Goal: Task Accomplishment & Management: Manage account settings

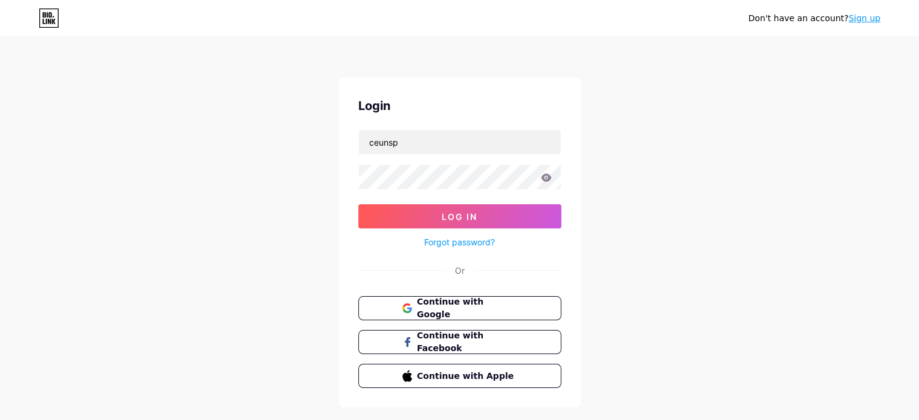
type input "[EMAIL_ADDRESS][DOMAIN_NAME]"
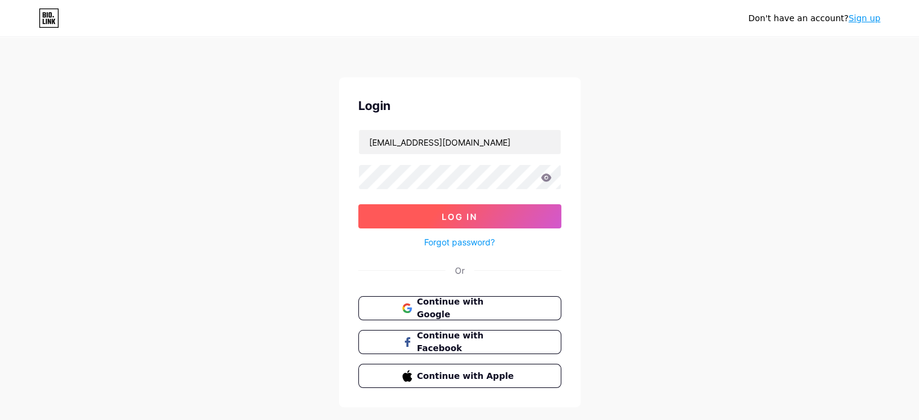
click at [505, 207] on button "Log In" at bounding box center [459, 216] width 203 height 24
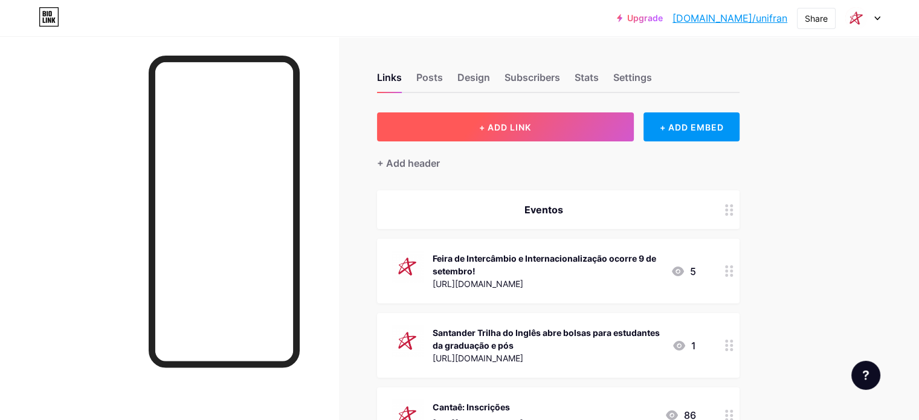
click at [591, 123] on button "+ ADD LINK" at bounding box center [505, 126] width 257 height 29
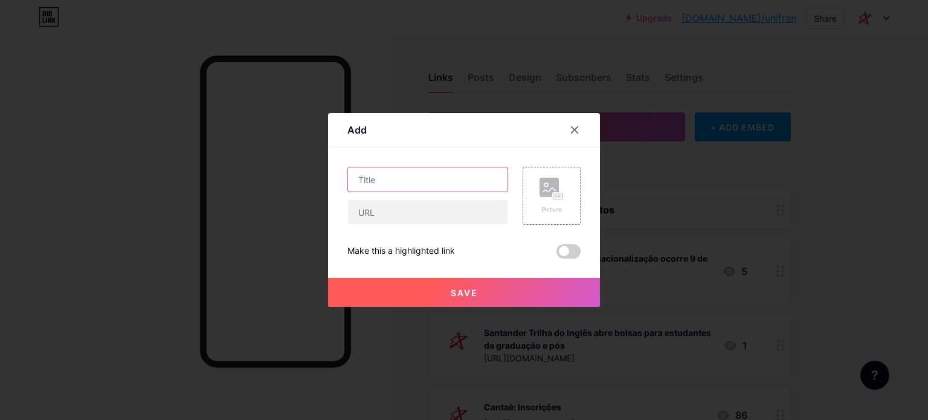
click at [374, 183] on input "text" at bounding box center [427, 179] width 159 height 24
paste input "Clínica de Fisioterapia"
type input "Clínica de Fisioterapia"
click at [555, 196] on icon at bounding box center [555, 195] width 3 height 3
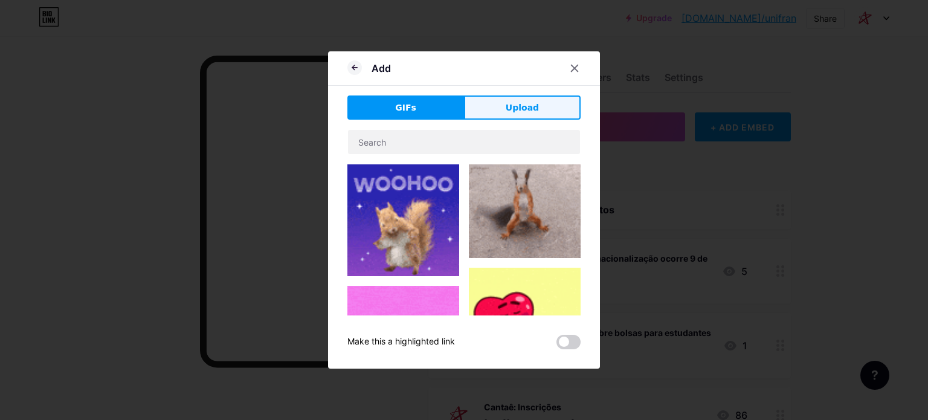
click at [509, 102] on span "Upload" at bounding box center [521, 107] width 33 height 13
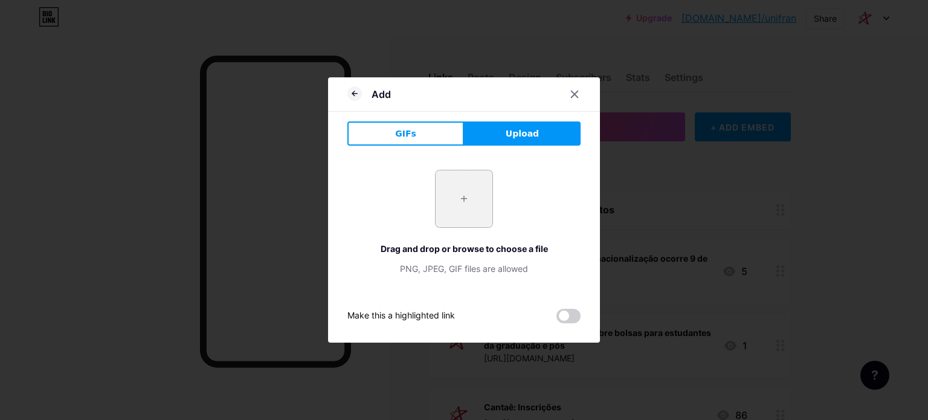
click at [464, 180] on input "file" at bounding box center [463, 198] width 57 height 57
type input "C:\fakepath\ceunsp_unifran.png"
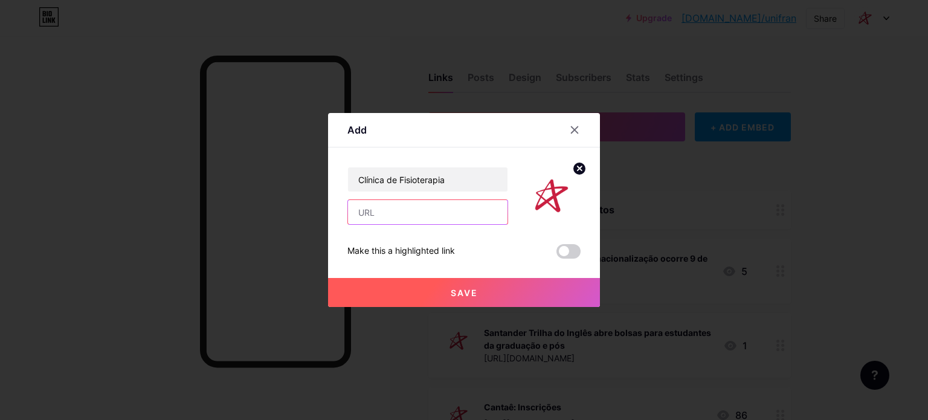
click at [406, 208] on input "text" at bounding box center [427, 212] width 159 height 24
paste input "[URL][DOMAIN_NAME]"
type input "[URL][DOMAIN_NAME]"
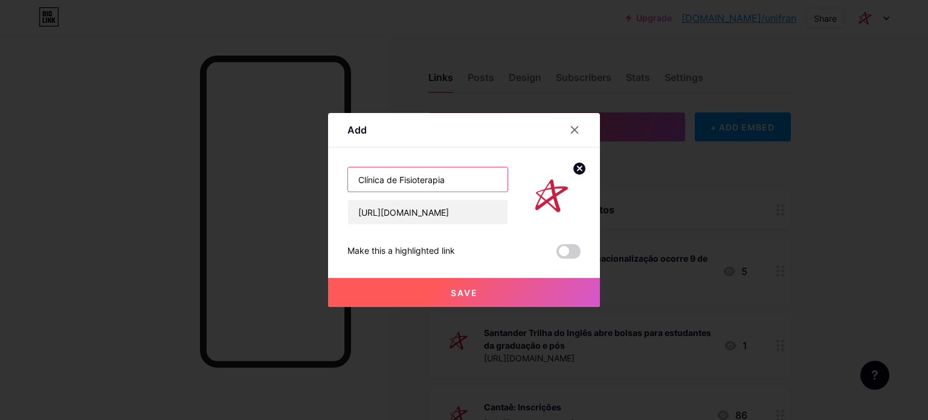
click at [465, 176] on input "Clínica de Fisioterapia" at bounding box center [427, 179] width 159 height 24
click at [353, 178] on input "Clínica de Fisioterapia" at bounding box center [427, 179] width 159 height 24
click at [374, 181] on input "Reestruturação da Clínica de Fisioterapia" at bounding box center [427, 179] width 159 height 24
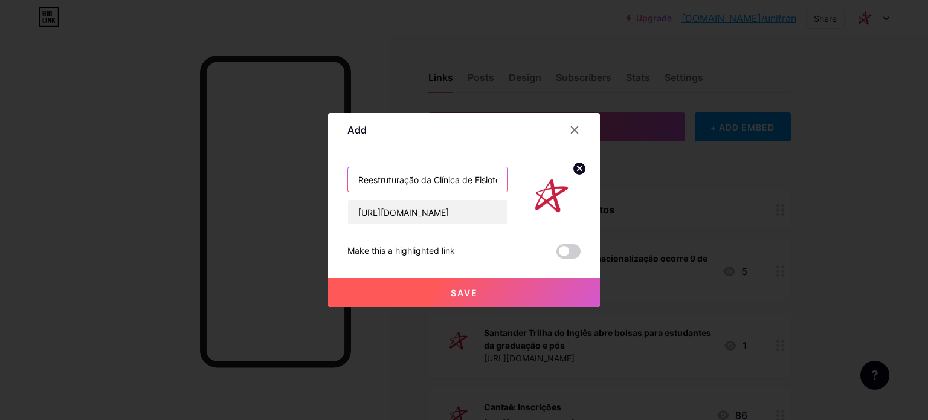
click at [374, 181] on input "Reestruturação da Clínica de Fisioterapia" at bounding box center [427, 179] width 159 height 24
click at [423, 174] on input "Reestruturação da Clínica de Fisioterapia" at bounding box center [427, 179] width 159 height 24
click at [415, 178] on input "Reestruturação da Clínica de Fisioterapia" at bounding box center [427, 179] width 159 height 24
drag, startPoint x: 419, startPoint y: 180, endPoint x: 311, endPoint y: 180, distance: 108.1
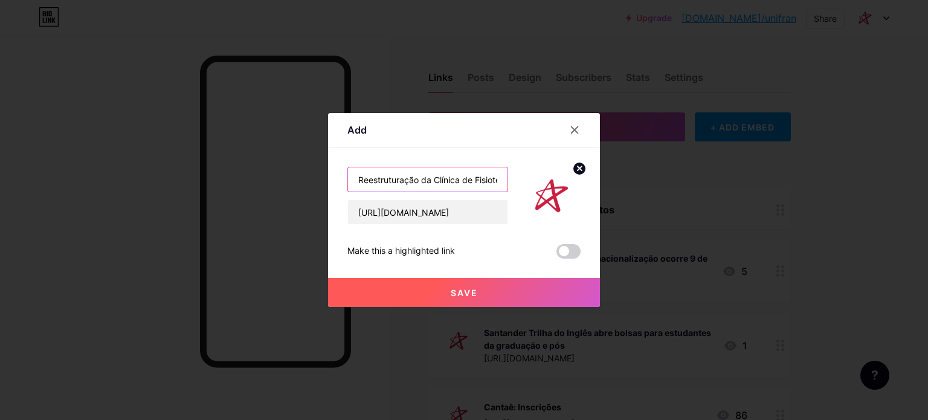
click at [311, 180] on div "Add Content YouTube Play YouTube video without leaving your page. ADD Vimeo Pla…" at bounding box center [464, 210] width 928 height 420
type input "Reestruturação da Clínica de Fisioterapia"
click at [459, 289] on span "Save" at bounding box center [464, 292] width 27 height 10
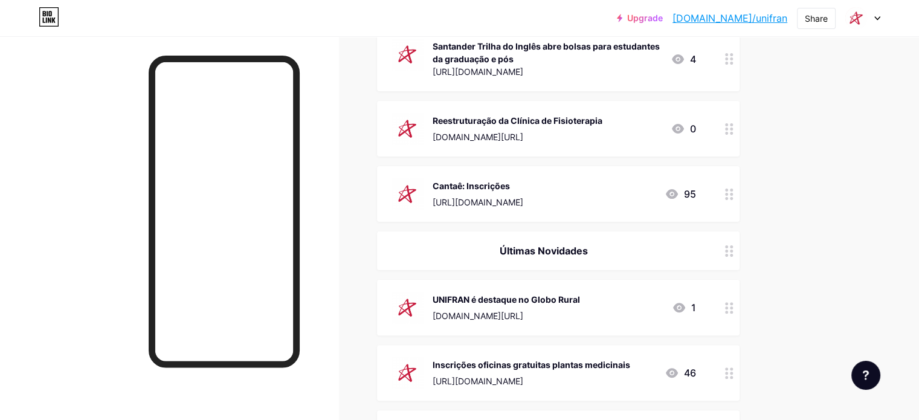
scroll to position [302, 0]
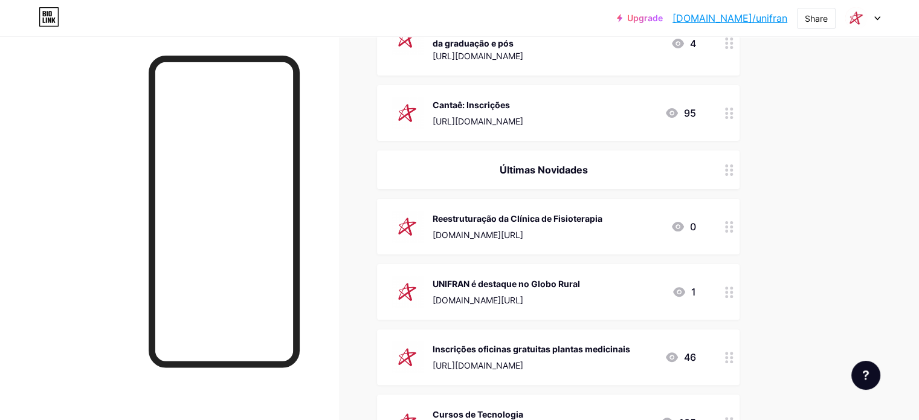
click at [739, 288] on div at bounding box center [729, 292] width 21 height 56
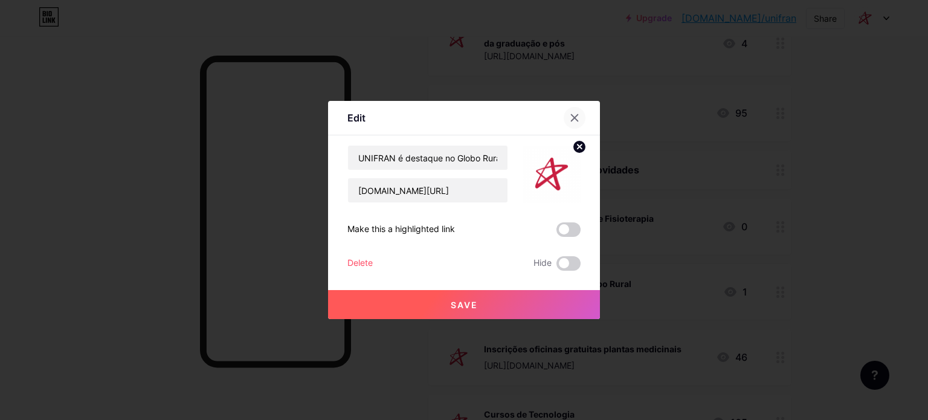
click at [576, 117] on icon at bounding box center [575, 118] width 10 height 10
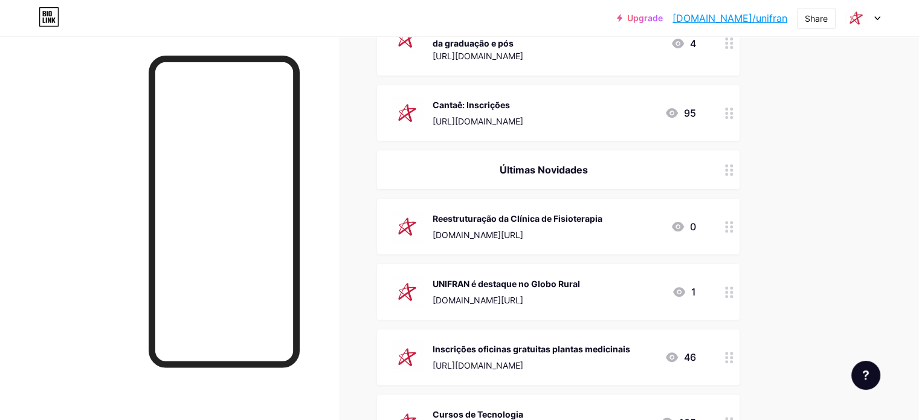
click at [739, 294] on div at bounding box center [729, 292] width 21 height 56
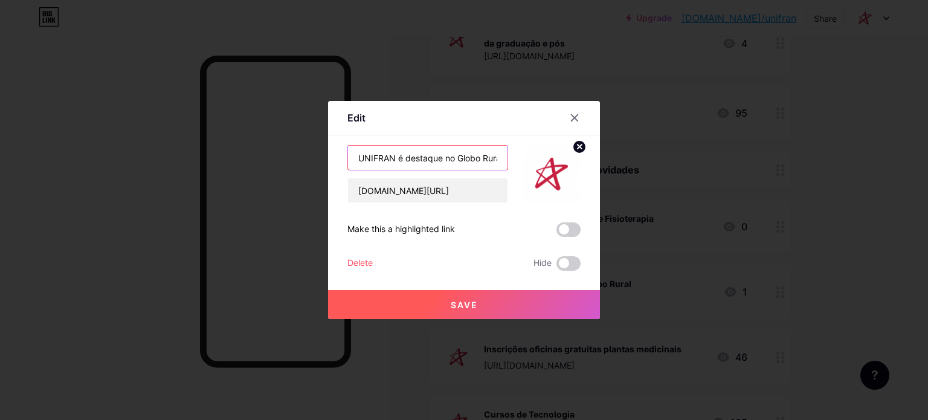
click at [403, 155] on input "UNIFRAN é destaque no Globo Rural" at bounding box center [427, 158] width 159 height 24
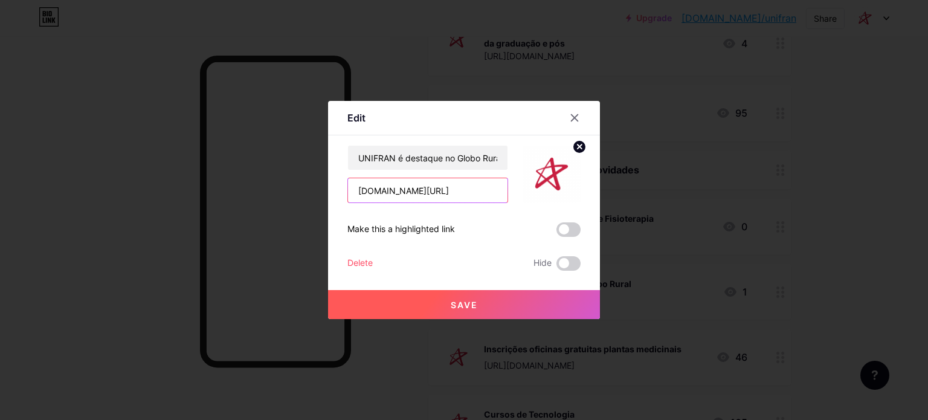
click at [390, 191] on input "[DOMAIN_NAME][URL]" at bounding box center [427, 190] width 159 height 24
click at [364, 265] on div "Delete" at bounding box center [359, 263] width 25 height 14
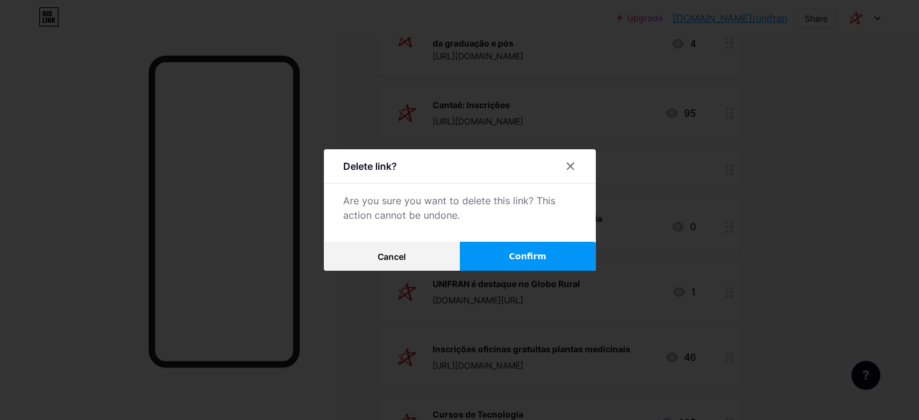
click at [534, 255] on span "Confirm" at bounding box center [527, 256] width 37 height 13
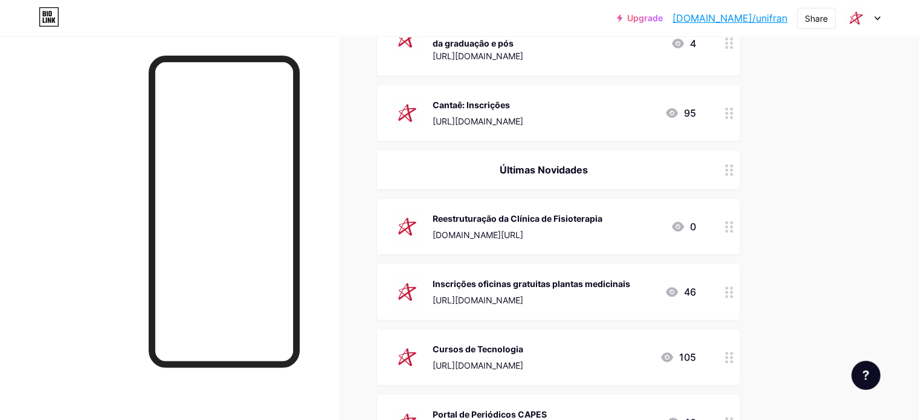
click at [865, 18] on div at bounding box center [856, 18] width 22 height 22
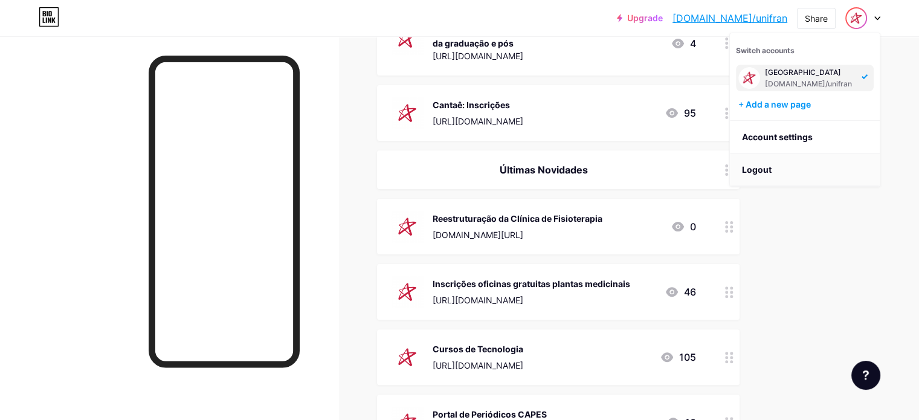
click at [776, 167] on li "Logout" at bounding box center [805, 169] width 150 height 33
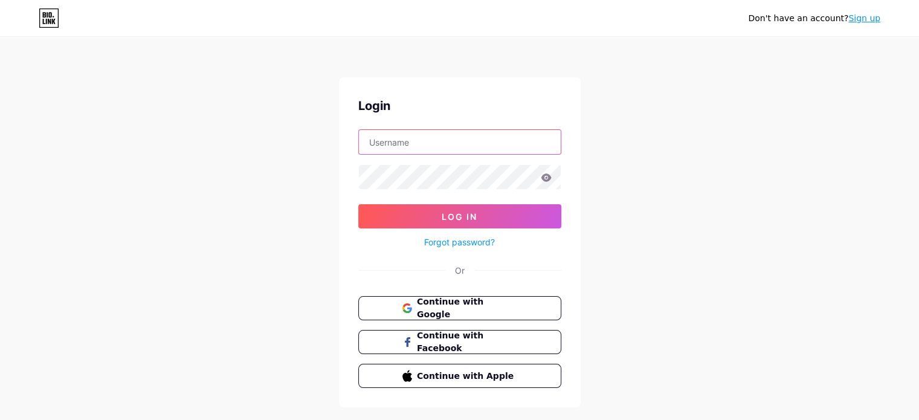
type input "[EMAIL_ADDRESS][DOMAIN_NAME]"
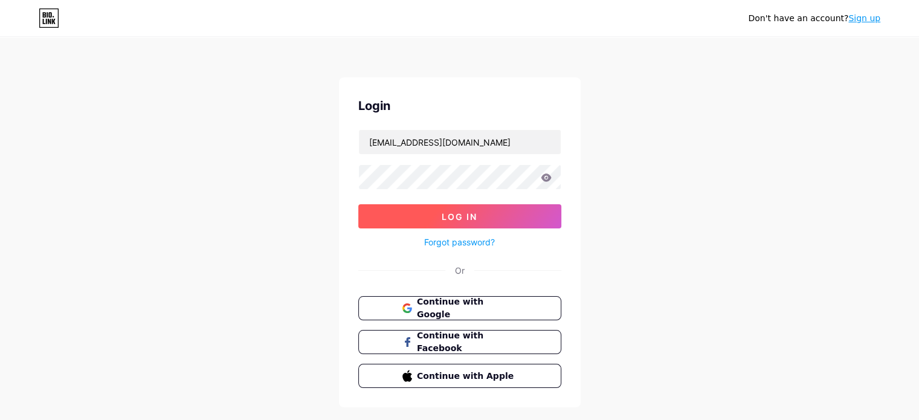
click at [471, 216] on span "Log In" at bounding box center [459, 216] width 36 height 10
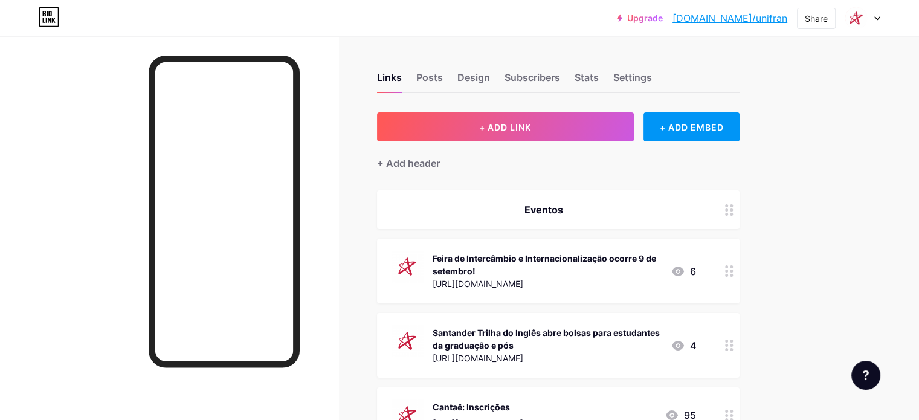
click at [879, 20] on icon at bounding box center [877, 18] width 6 height 4
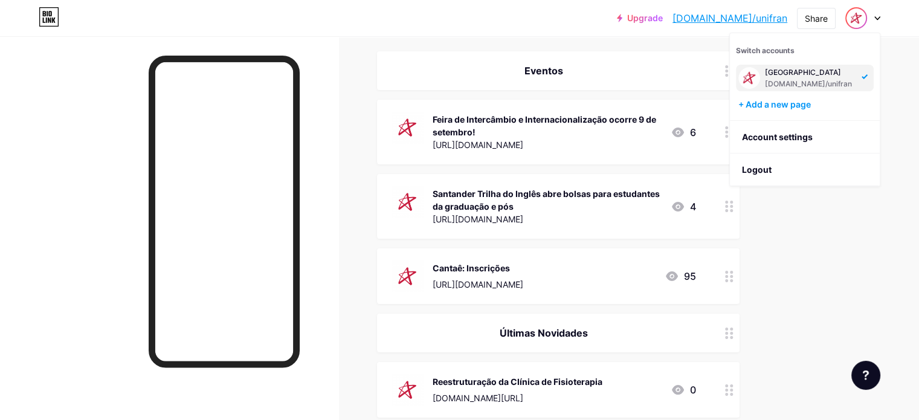
scroll to position [302, 0]
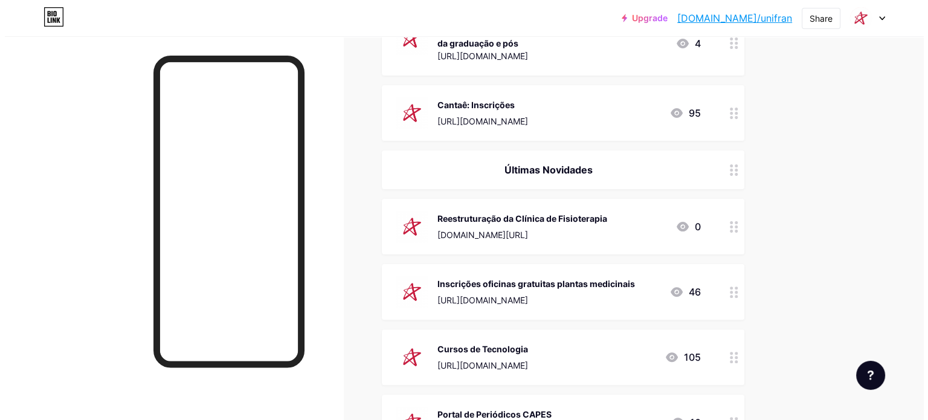
scroll to position [0, 0]
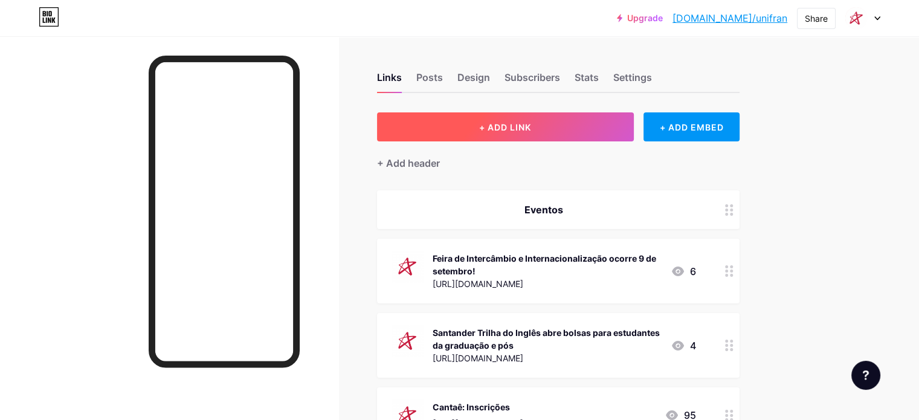
click at [631, 134] on button "+ ADD LINK" at bounding box center [505, 126] width 257 height 29
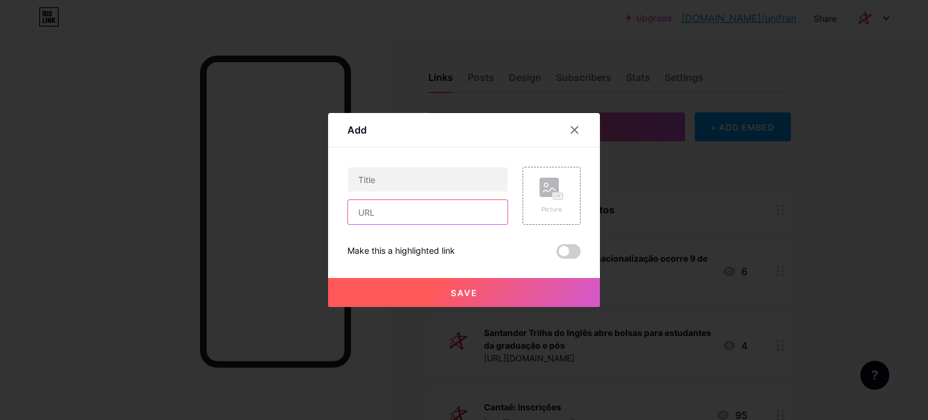
paste input "[DOMAIN_NAME][URL]"
type input "[DOMAIN_NAME][URL]"
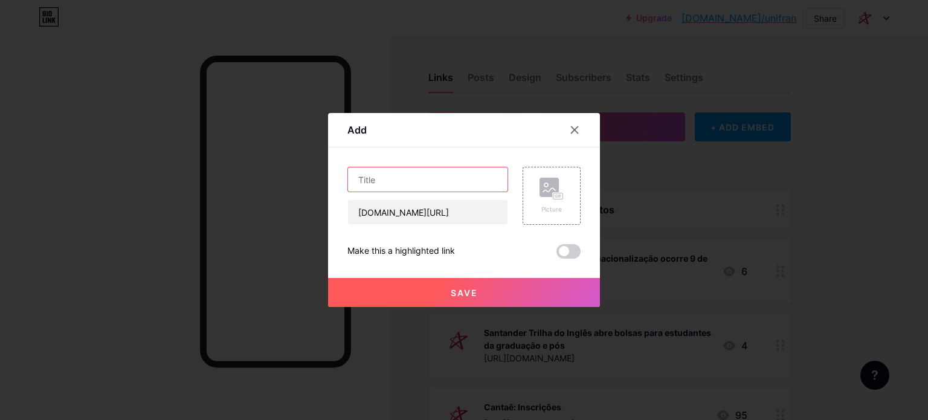
click at [437, 173] on input "text" at bounding box center [427, 179] width 159 height 24
click at [432, 178] on input "text" at bounding box center [427, 179] width 159 height 24
paste input "UNIFRAN é destaque no Globo Rural"
type input "UNIFRAN é destaque no Globo Rural"
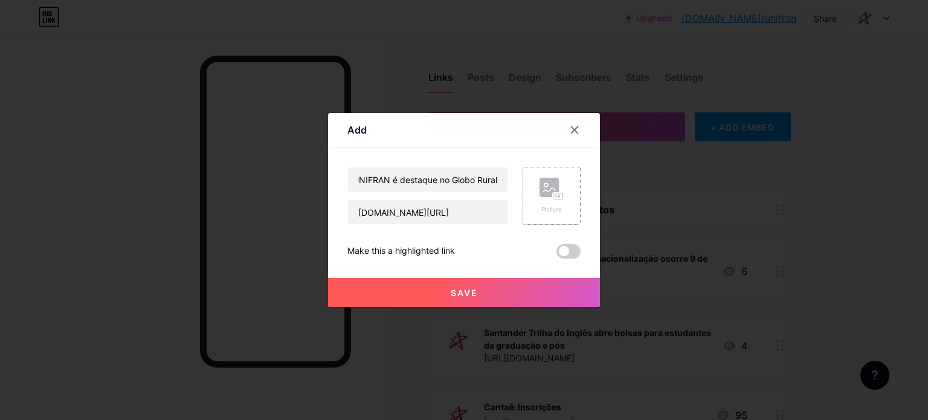
click at [536, 210] on div "Picture" at bounding box center [551, 196] width 58 height 58
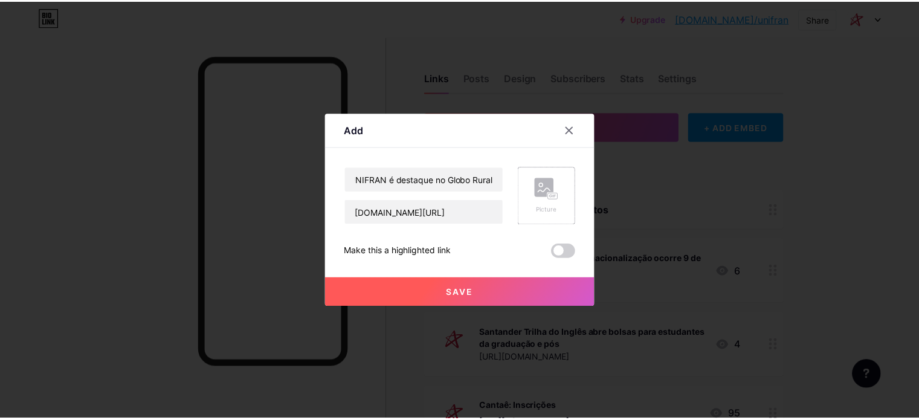
scroll to position [0, 0]
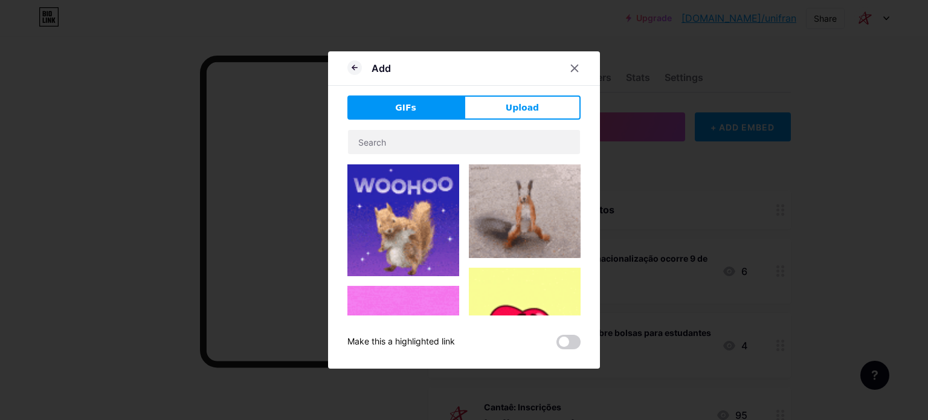
click at [513, 109] on span "Upload" at bounding box center [521, 107] width 33 height 13
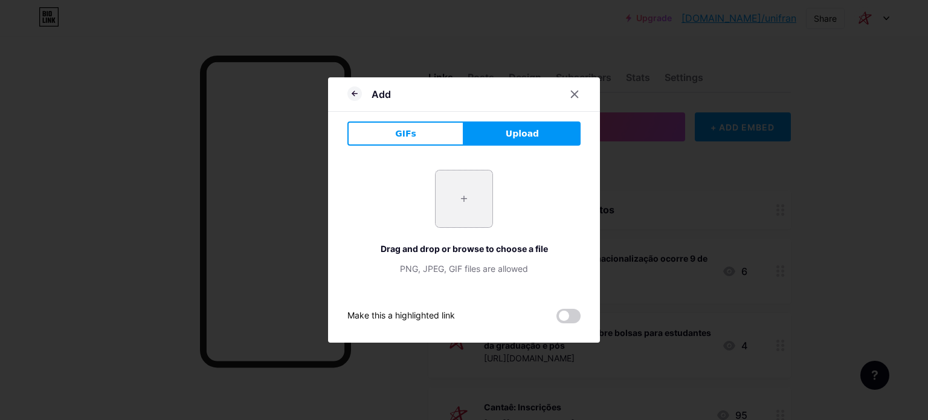
click at [457, 208] on input "file" at bounding box center [463, 198] width 57 height 57
type input "C:\fakepath\ceunsp_unifran.png"
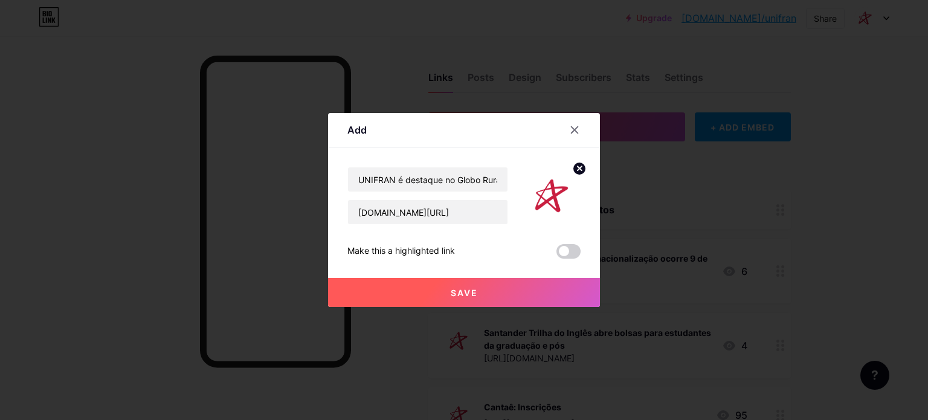
click at [527, 292] on button "Save" at bounding box center [464, 292] width 272 height 29
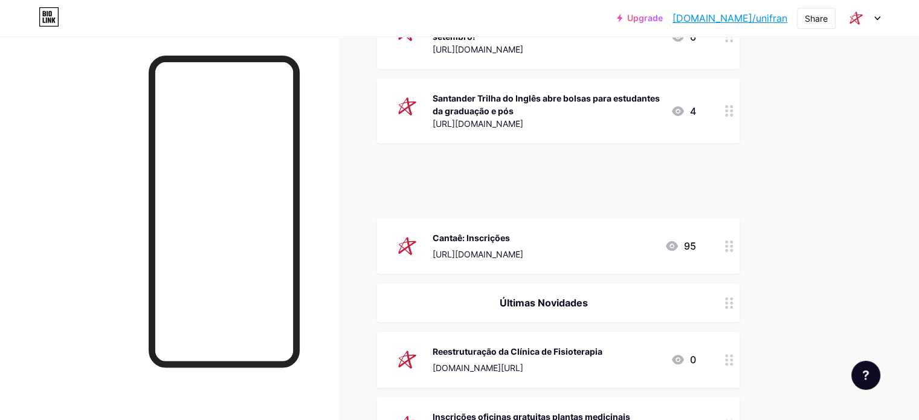
scroll to position [252, 0]
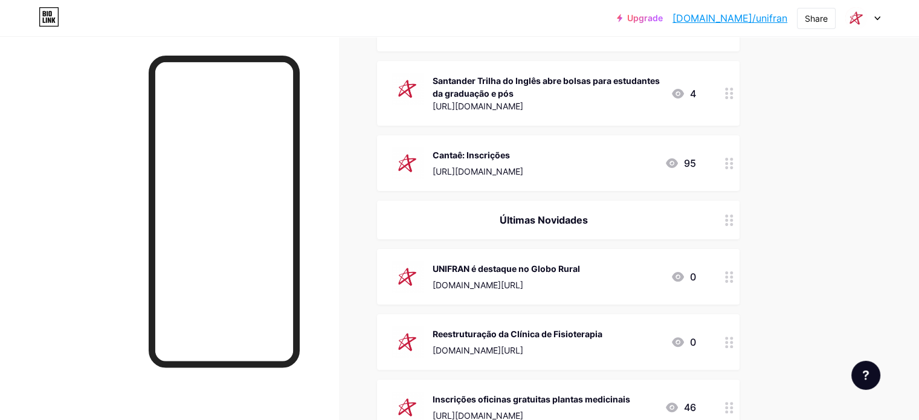
click at [572, 337] on div "Reestruturação da Clínica de Fisioterapia" at bounding box center [517, 333] width 170 height 13
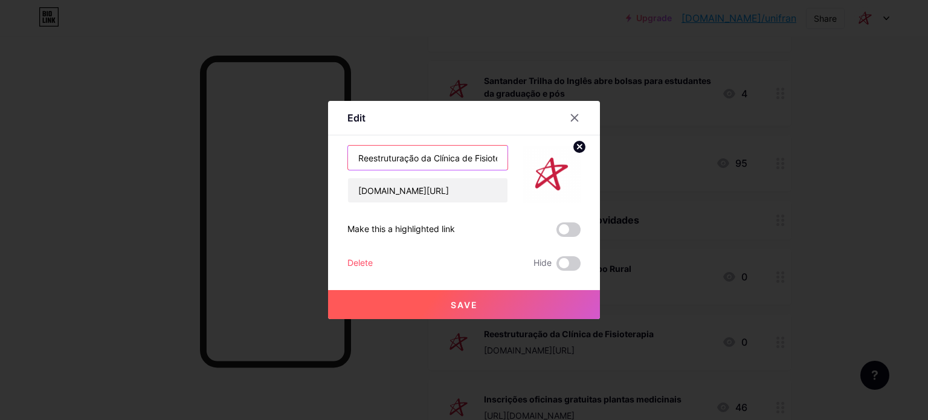
click at [391, 157] on input "Reestruturação da Clínica de Fisioterapia" at bounding box center [427, 158] width 159 height 24
click at [364, 260] on div "Delete" at bounding box center [359, 263] width 25 height 14
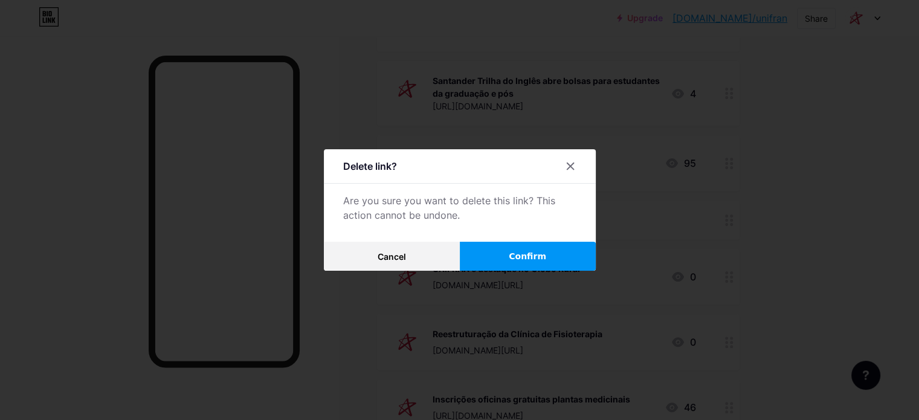
click at [531, 252] on span "Confirm" at bounding box center [527, 256] width 37 height 13
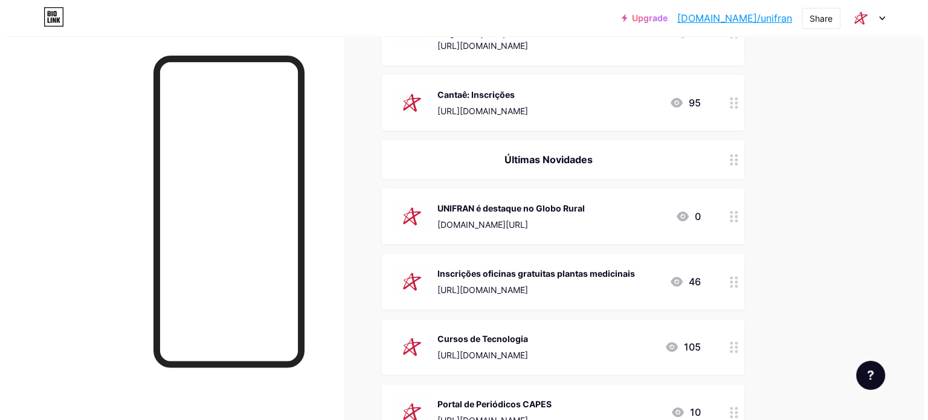
scroll to position [0, 0]
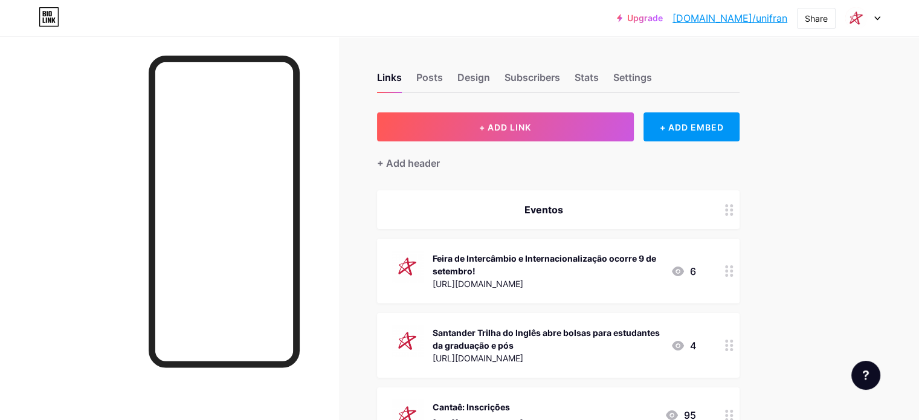
click at [869, 15] on div at bounding box center [862, 18] width 35 height 22
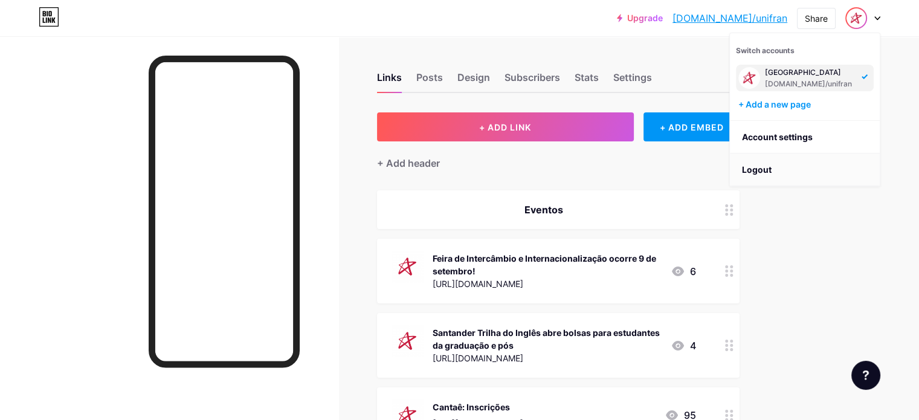
click at [758, 171] on li "Logout" at bounding box center [805, 169] width 150 height 33
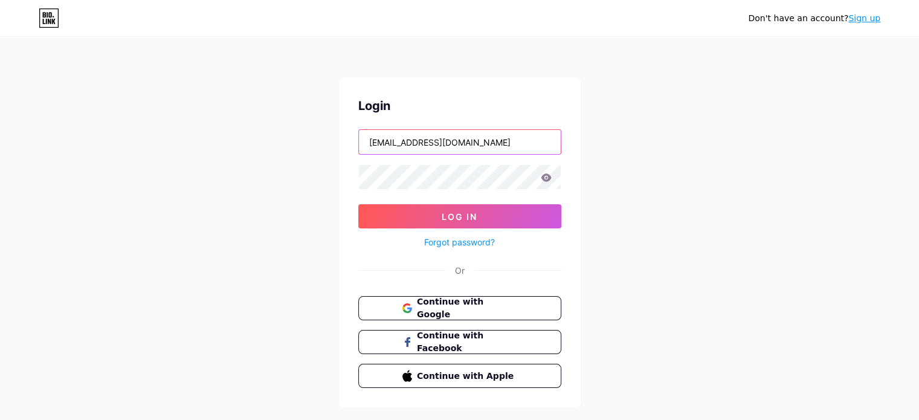
click at [492, 143] on input "[EMAIL_ADDRESS][DOMAIN_NAME]" at bounding box center [460, 142] width 202 height 24
type input "ceunsp"
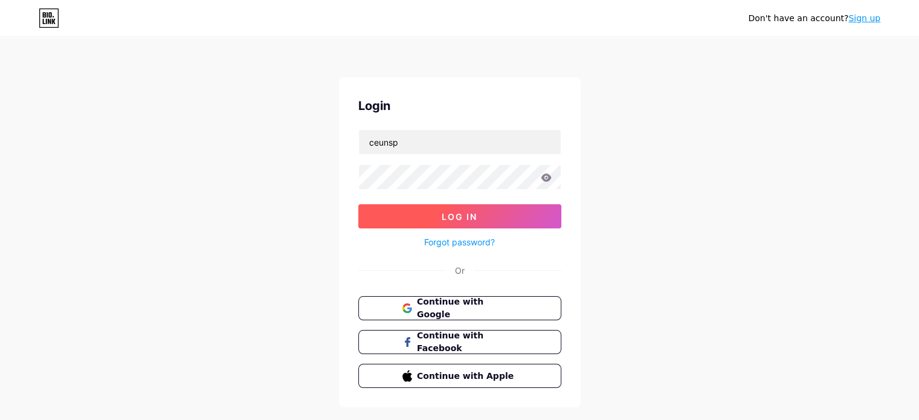
click at [444, 219] on span "Log In" at bounding box center [459, 216] width 36 height 10
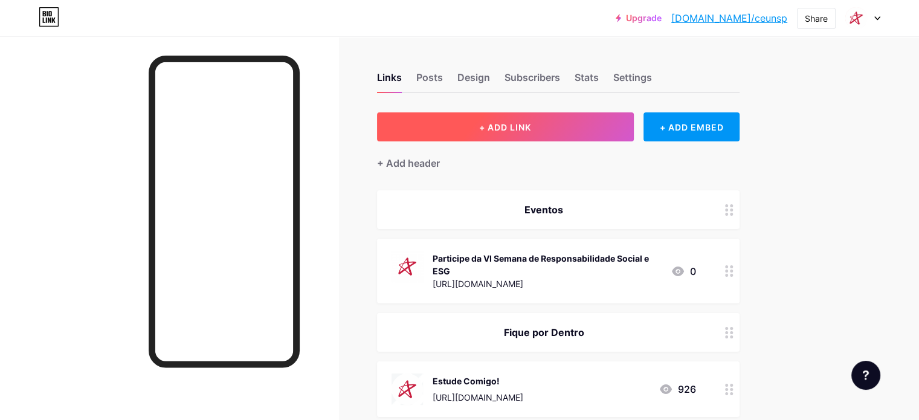
click at [531, 127] on span "+ ADD LINK" at bounding box center [505, 127] width 52 height 10
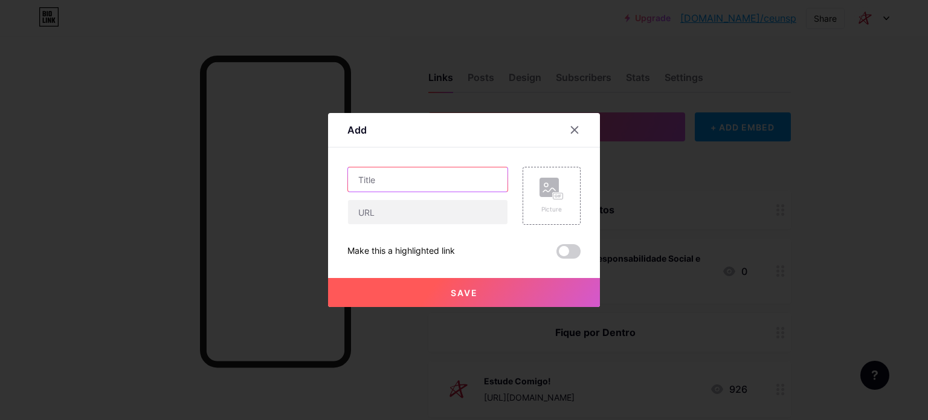
click at [391, 182] on input "text" at bounding box center [427, 179] width 159 height 24
paste input "Reestruturação da Clínica de Fisioterapia"
type input "Reestruturação da Clínica de Fisioterapia"
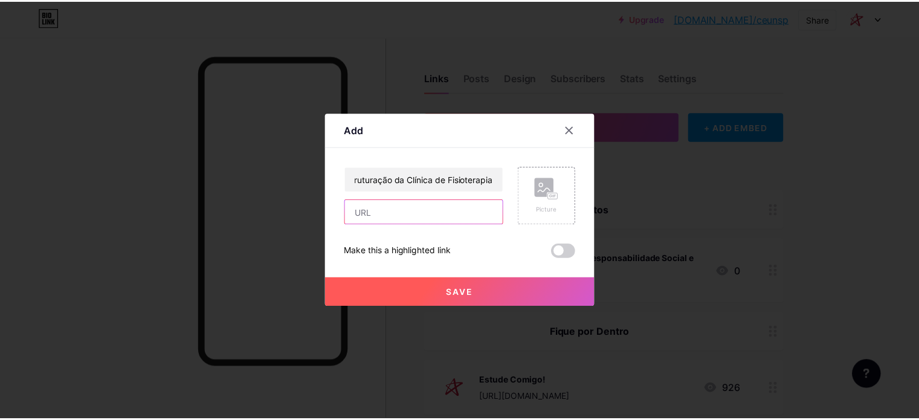
scroll to position [0, 0]
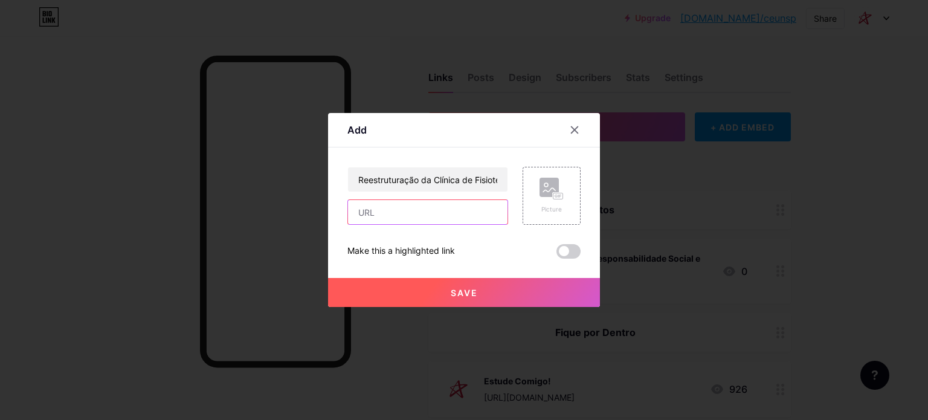
click at [418, 212] on input "text" at bounding box center [427, 212] width 159 height 24
click at [440, 207] on input "text" at bounding box center [427, 212] width 159 height 24
paste input "[URL][DOMAIN_NAME]"
type input "[URL][DOMAIN_NAME]"
click at [531, 190] on div "Picture" at bounding box center [551, 196] width 58 height 58
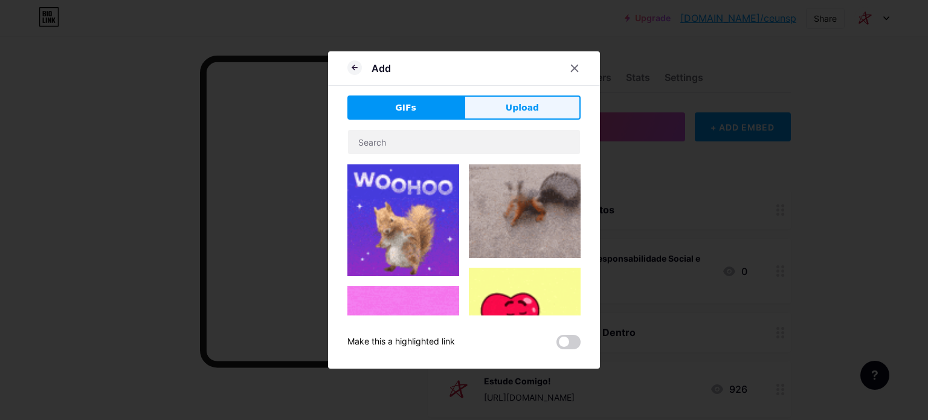
click at [528, 106] on span "Upload" at bounding box center [521, 107] width 33 height 13
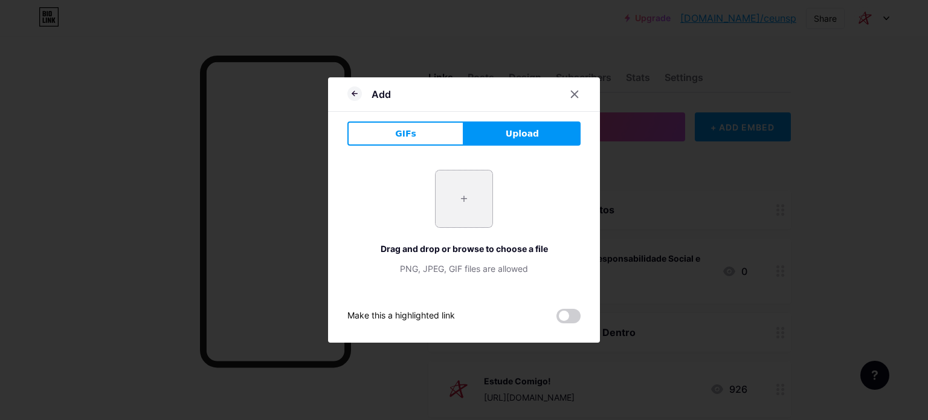
click at [474, 201] on input "file" at bounding box center [463, 198] width 57 height 57
type input "C:\fakepath\ceunsp_unifran.png"
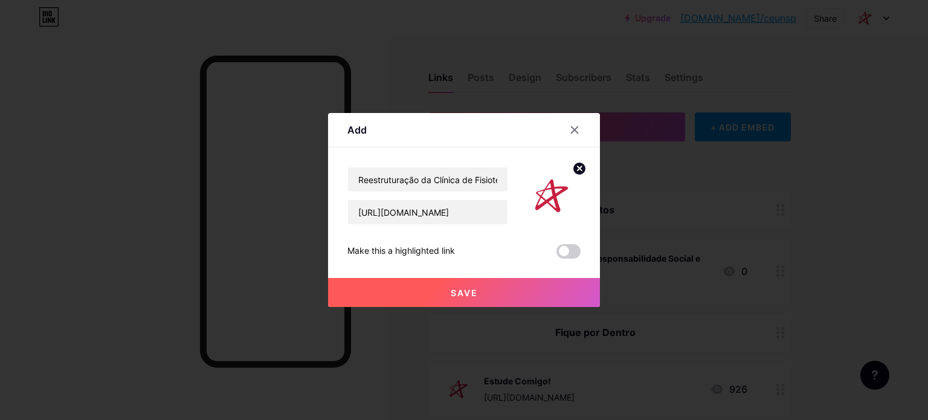
click at [562, 294] on button "Save" at bounding box center [464, 292] width 272 height 29
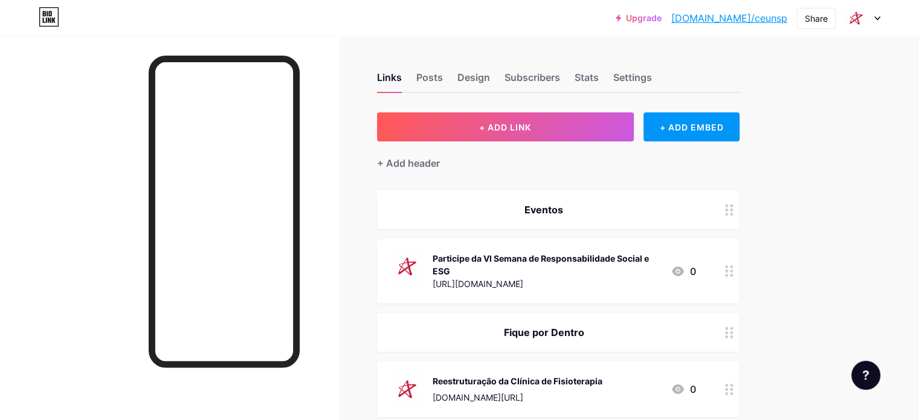
click at [881, 22] on div "Upgrade [DOMAIN_NAME]/ceunsp... [DOMAIN_NAME]/ceunsp Share Switch accounts Cent…" at bounding box center [459, 18] width 919 height 22
click at [878, 19] on icon at bounding box center [877, 18] width 6 height 4
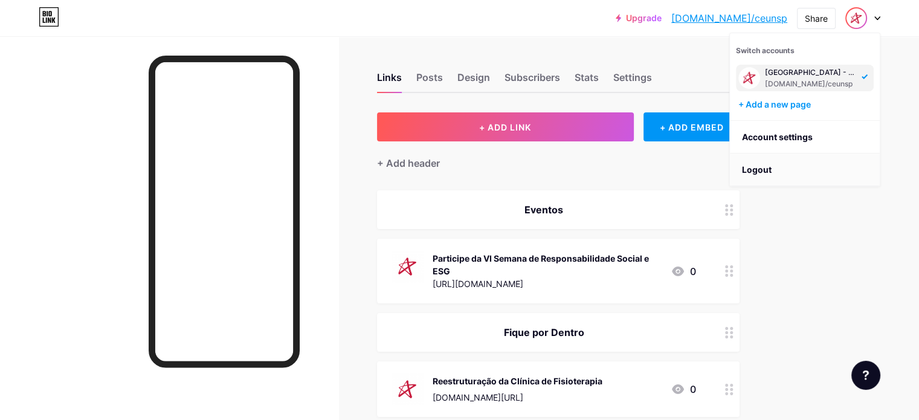
click at [768, 170] on li "Logout" at bounding box center [805, 169] width 150 height 33
